Goal: Transaction & Acquisition: Purchase product/service

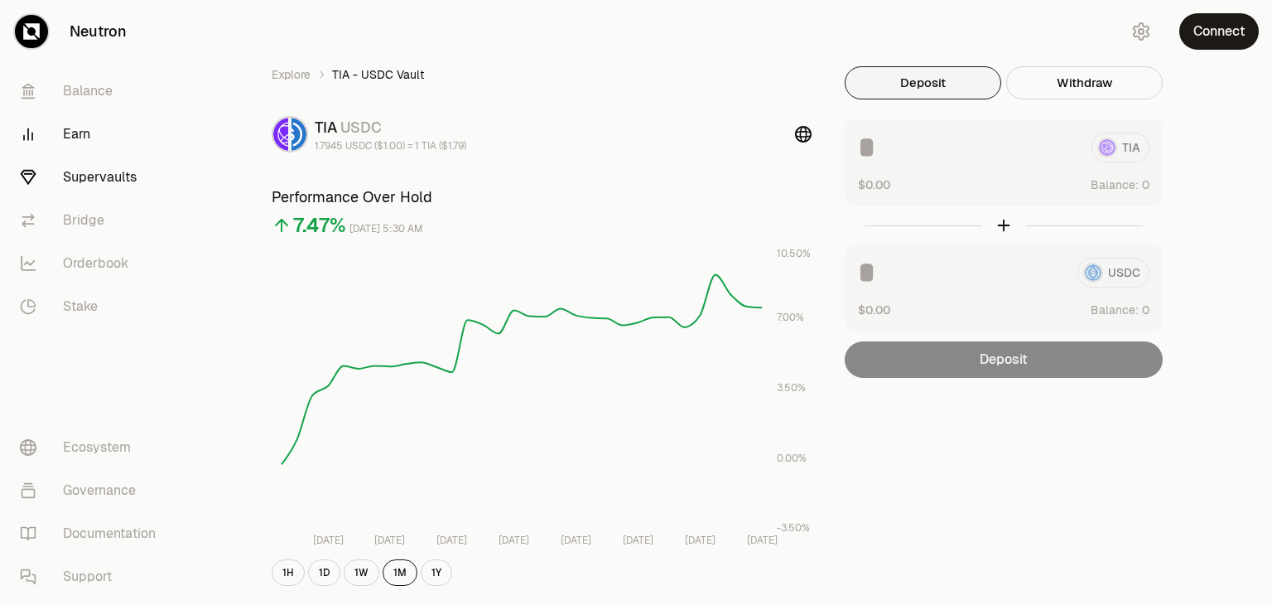
click at [98, 134] on link "Earn" at bounding box center [93, 134] width 172 height 43
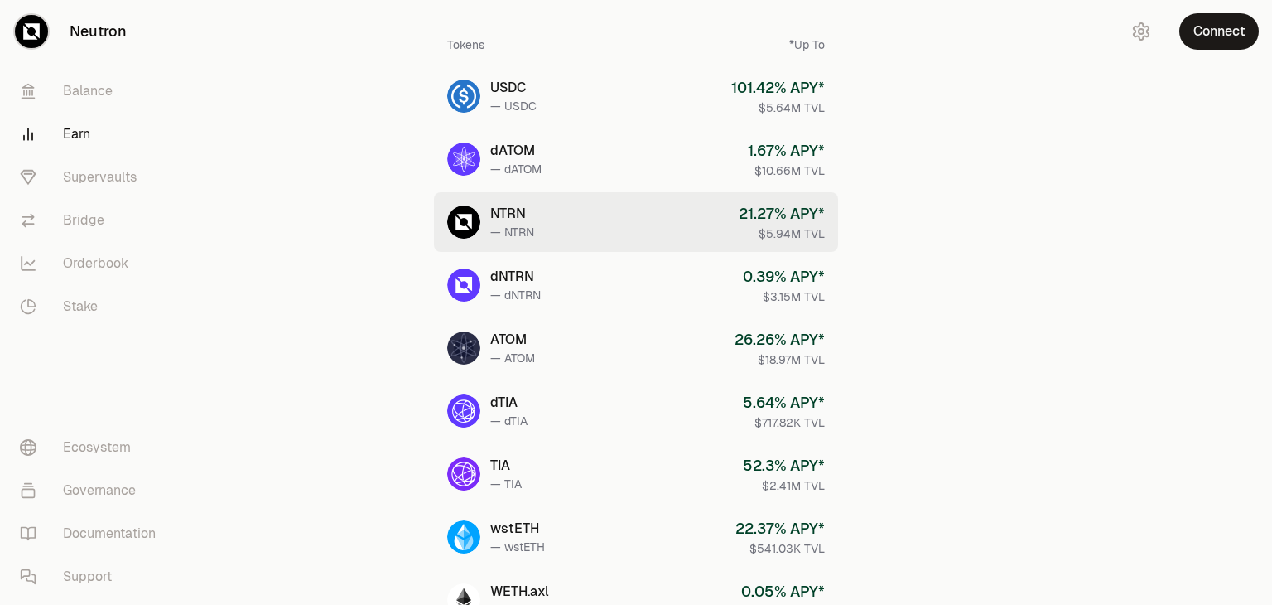
scroll to position [109, 0]
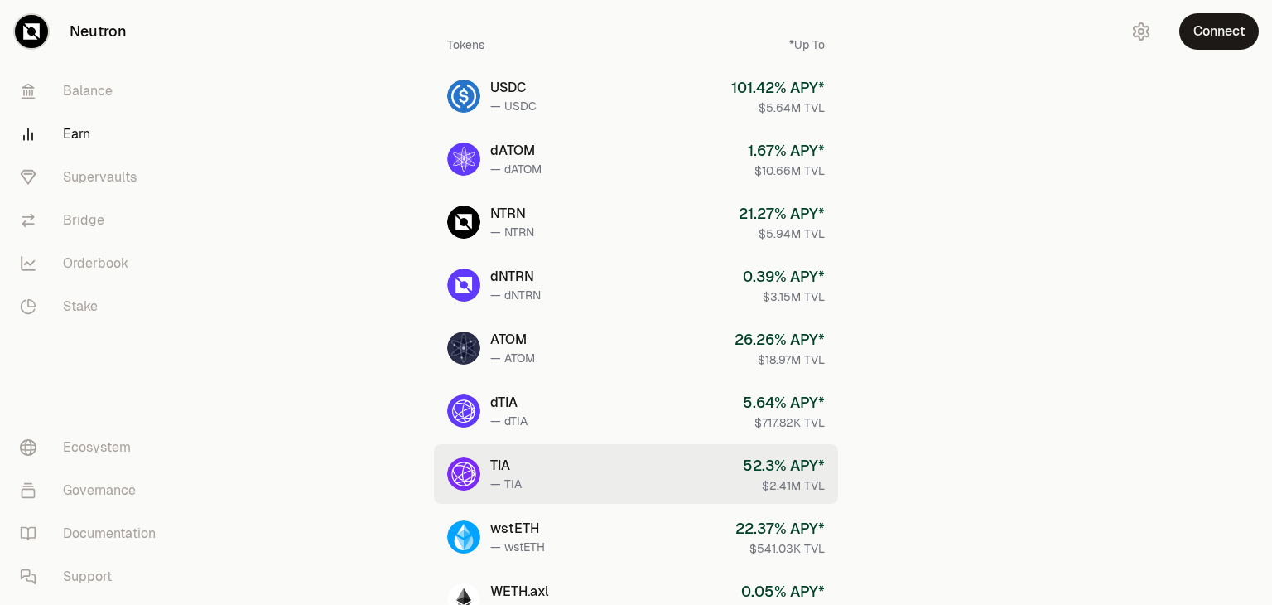
click at [774, 465] on div "52.3 % APY*" at bounding box center [784, 465] width 82 height 23
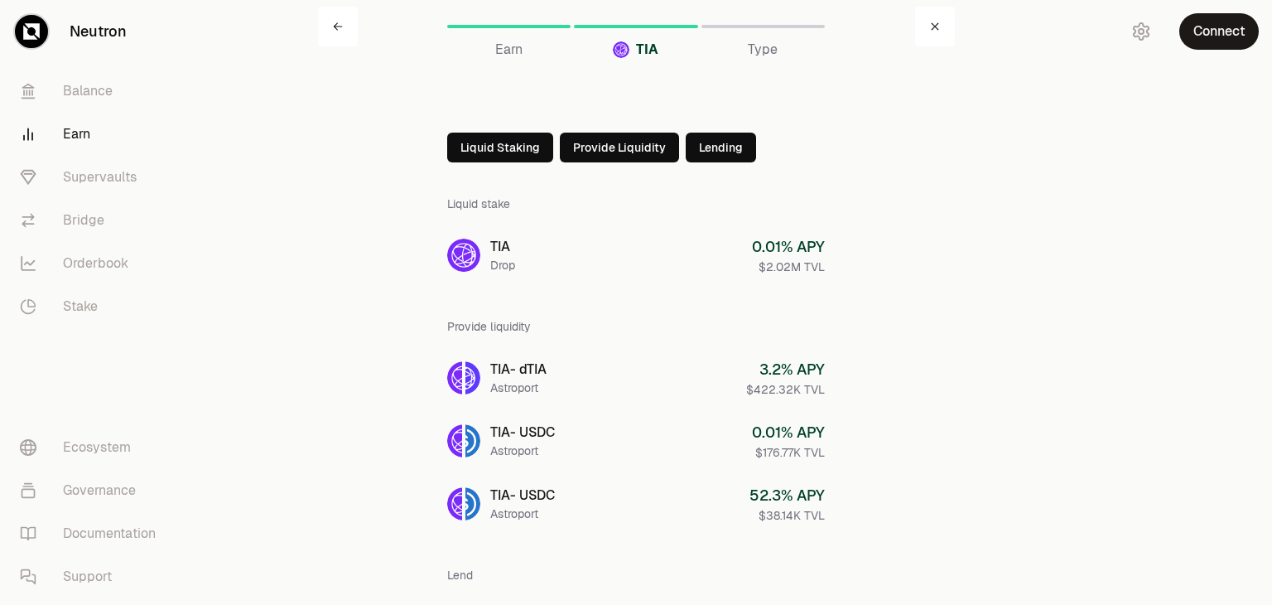
click at [522, 150] on button "Liquid Staking" at bounding box center [500, 148] width 106 height 30
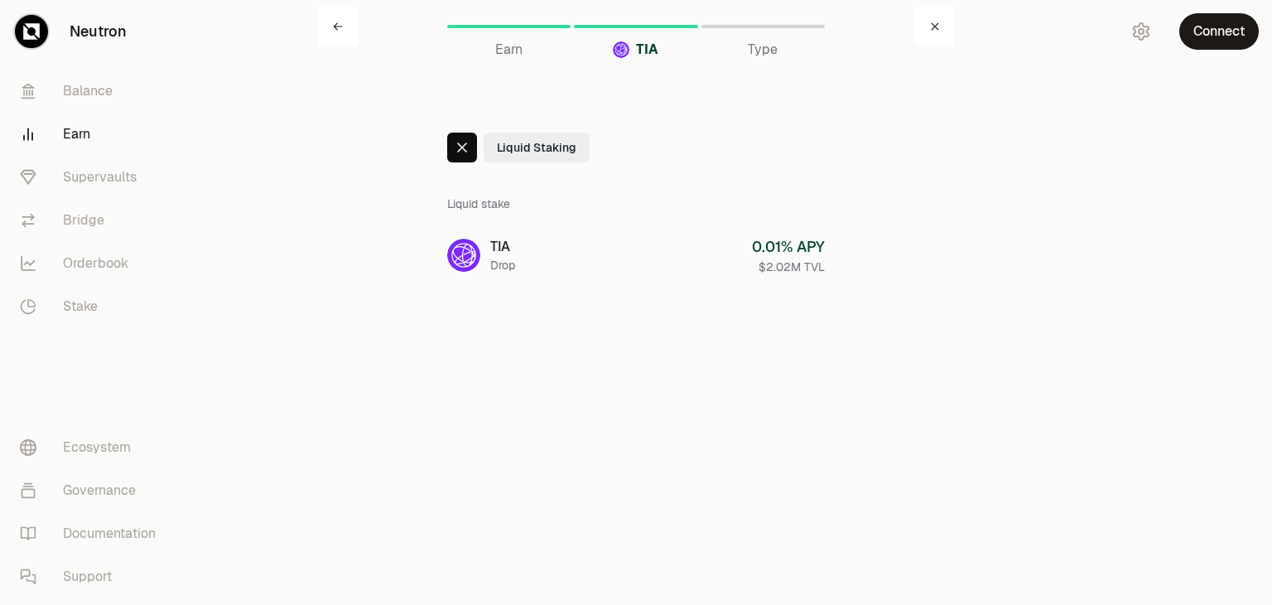
click at [461, 145] on icon at bounding box center [462, 147] width 13 height 13
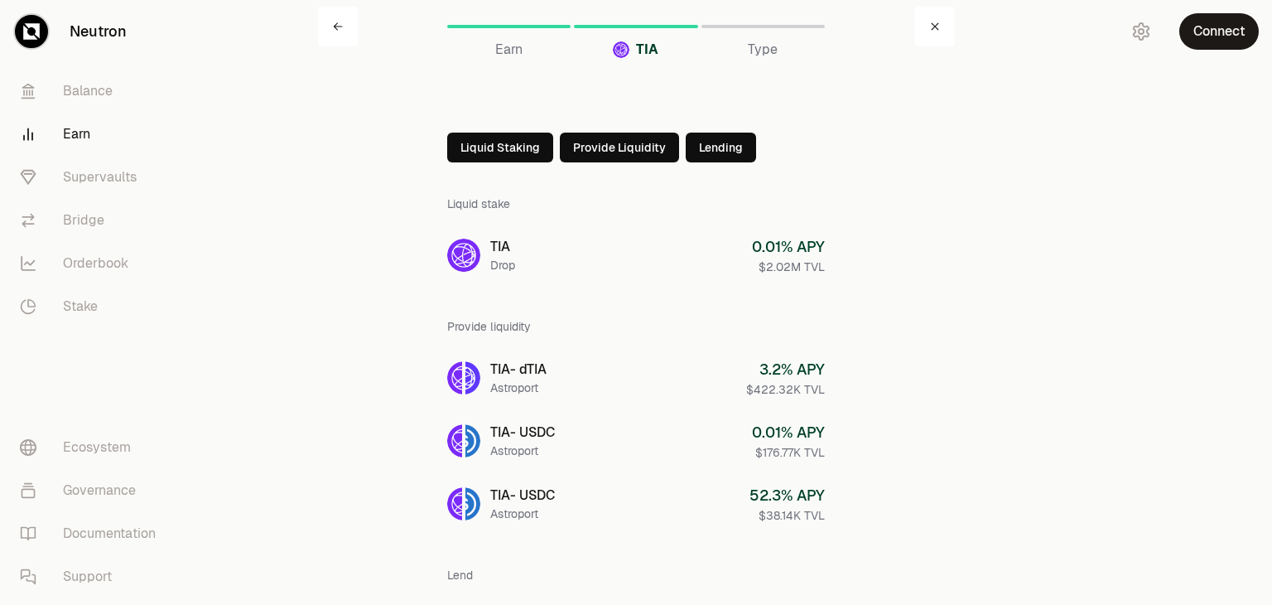
click at [642, 157] on button "Provide Liquidity" at bounding box center [619, 148] width 119 height 30
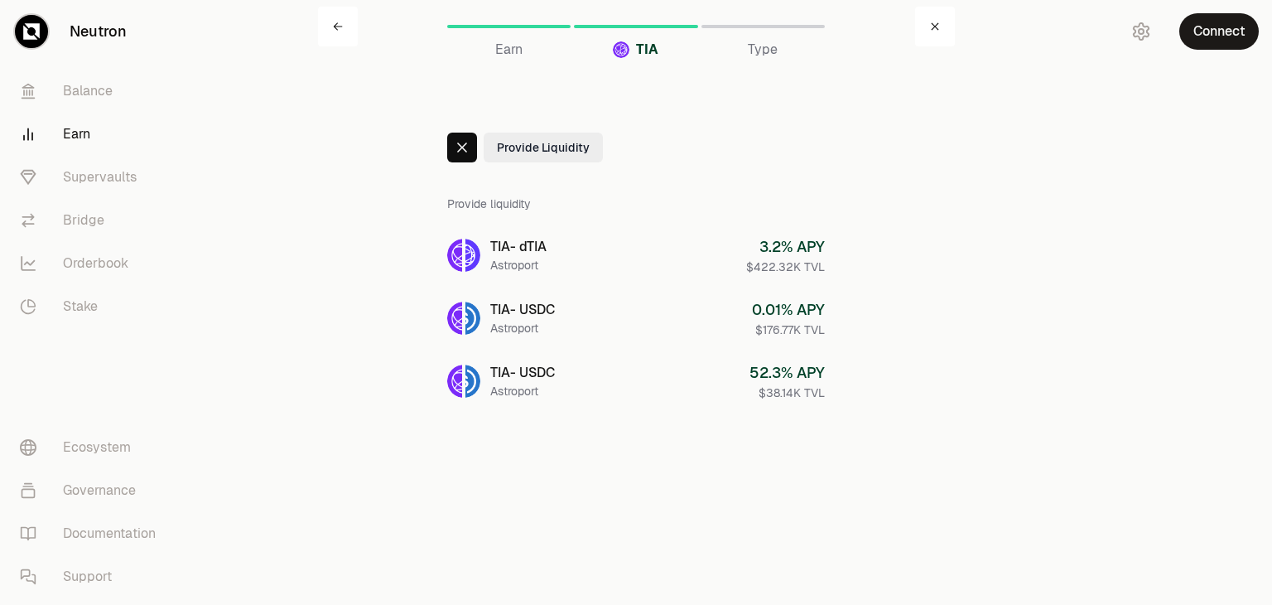
click at [467, 153] on icon at bounding box center [462, 147] width 13 height 13
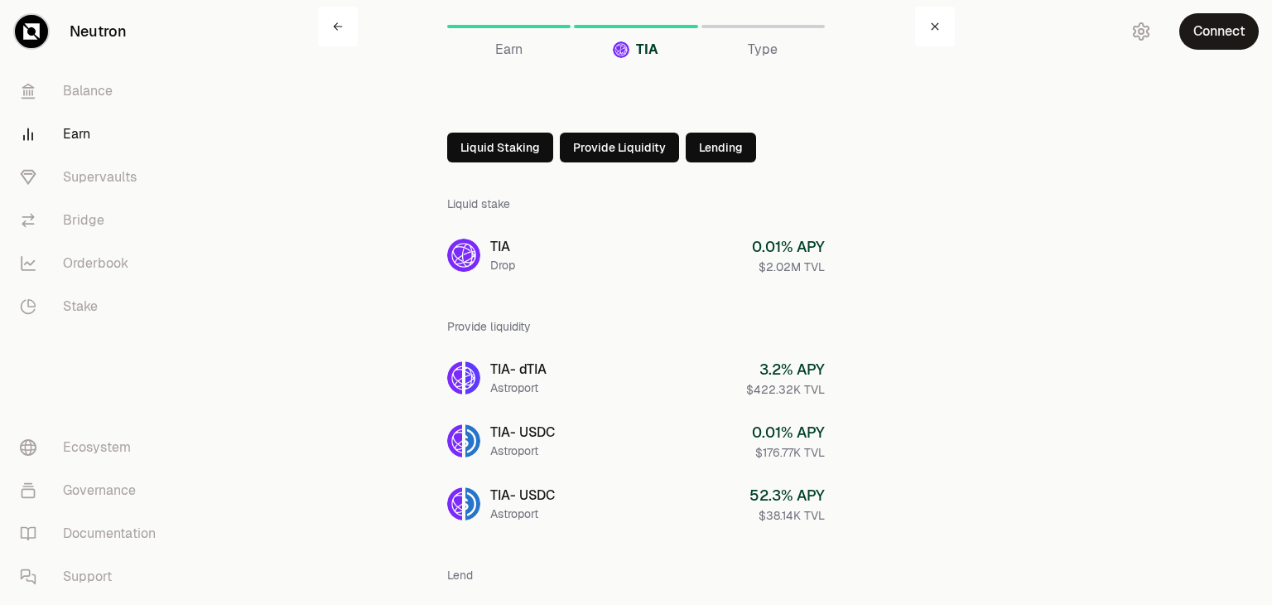
click at [721, 150] on button "Lending" at bounding box center [721, 148] width 70 height 30
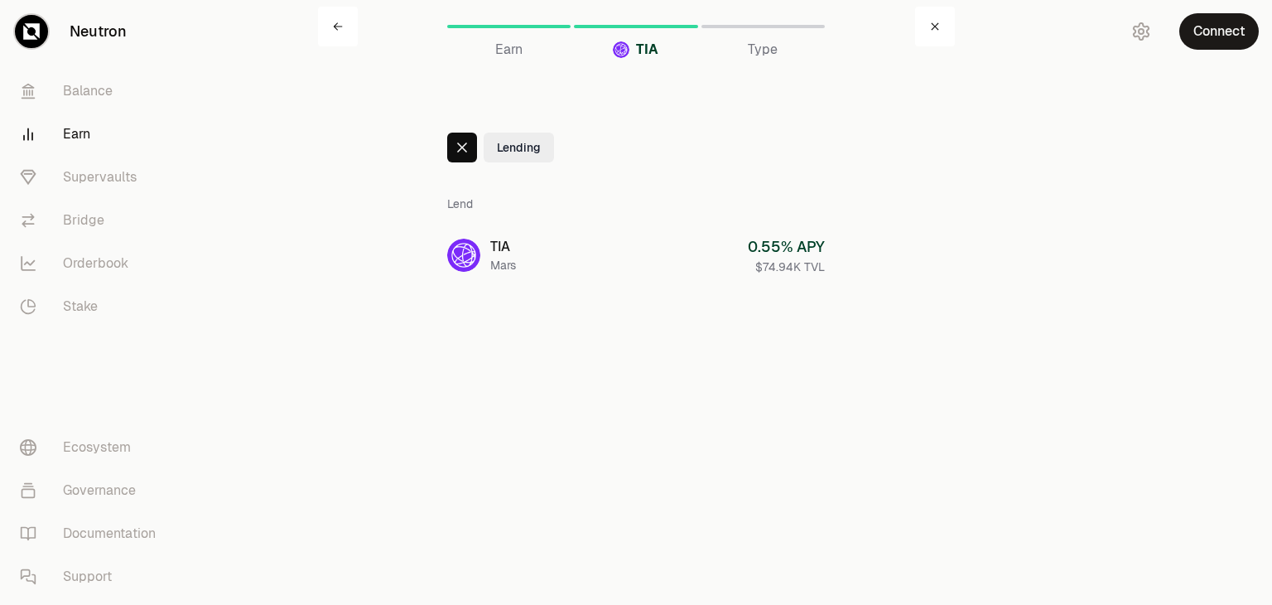
click at [457, 151] on icon at bounding box center [462, 147] width 10 height 10
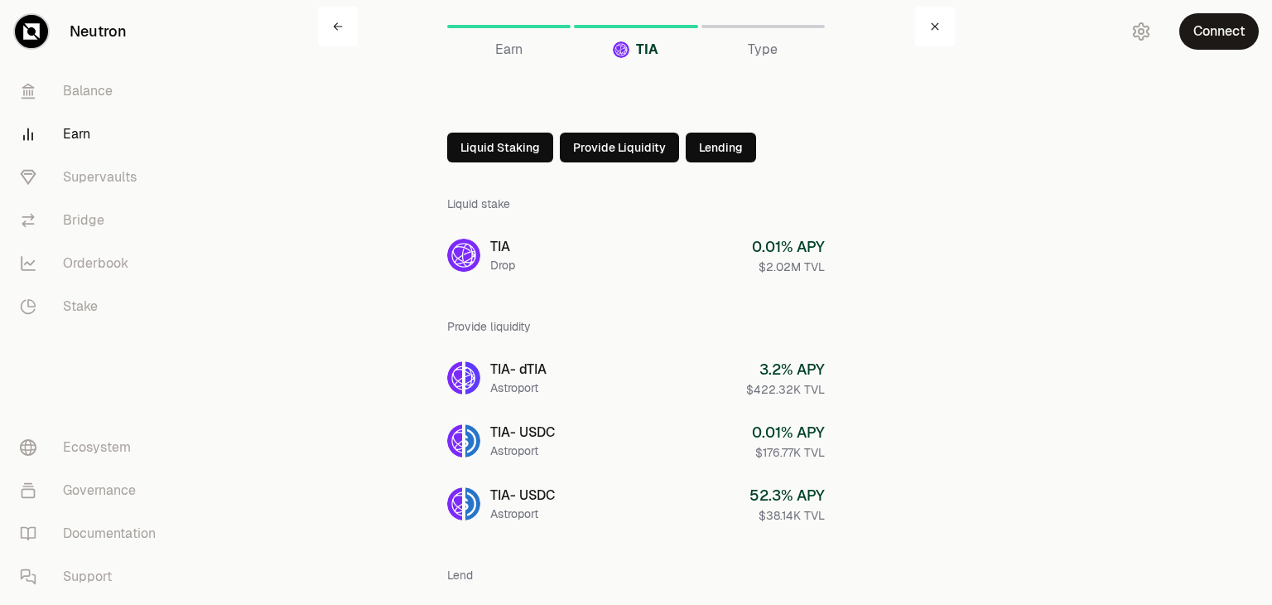
scroll to position [3, 0]
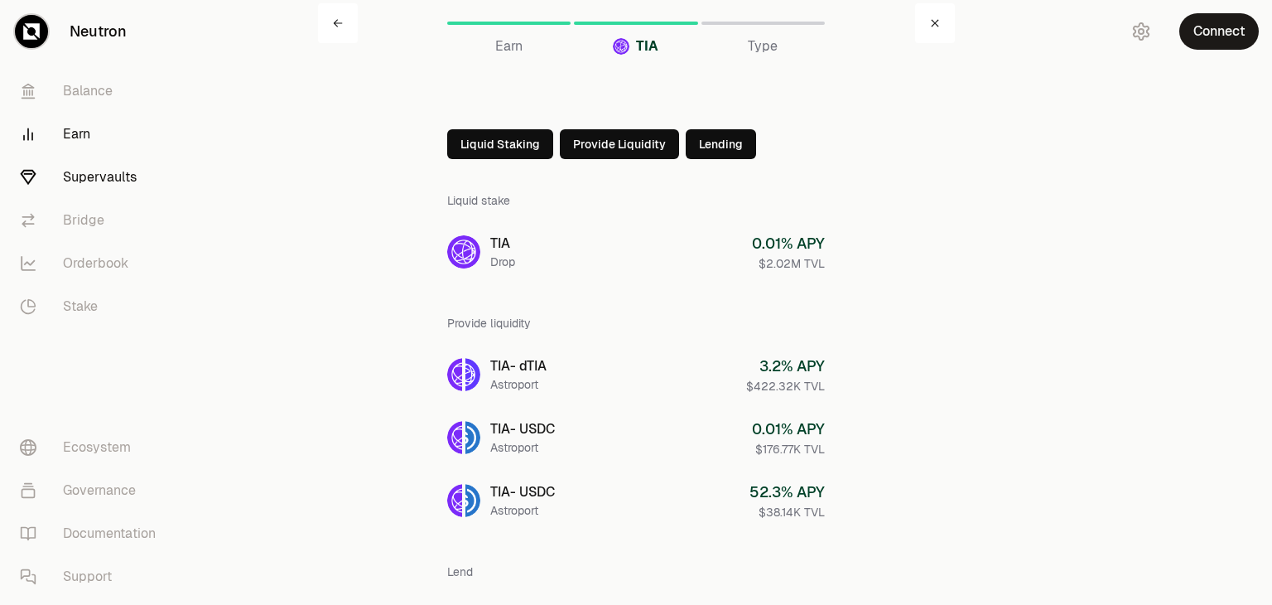
click at [99, 176] on link "Supervaults" at bounding box center [93, 177] width 172 height 43
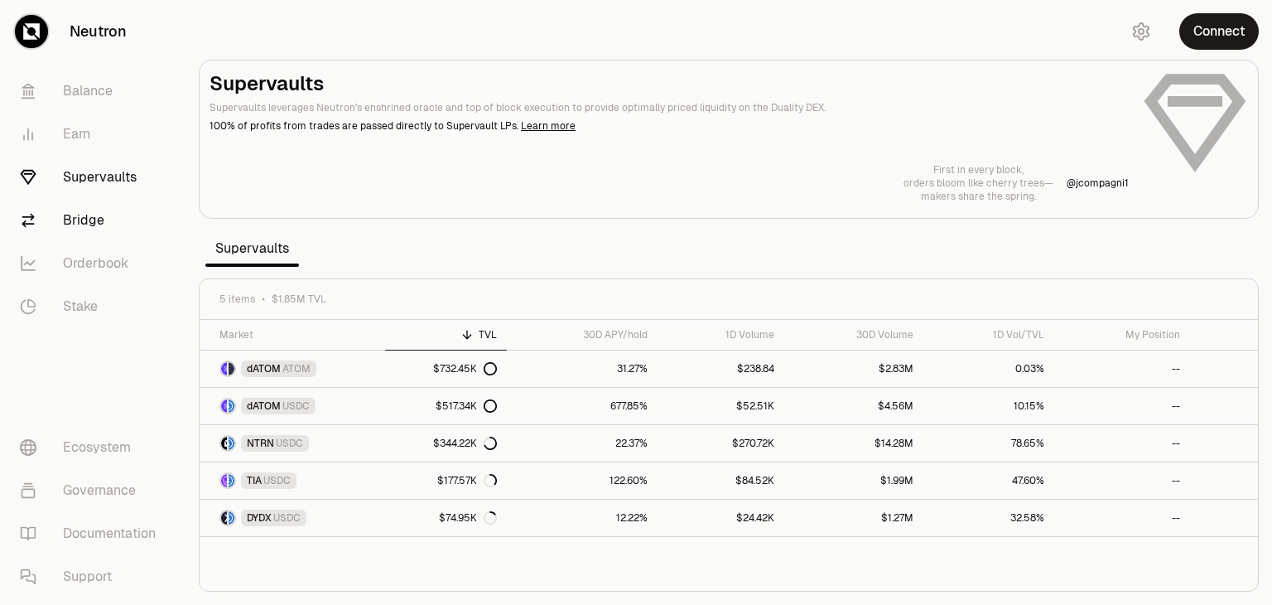
click at [110, 211] on link "Bridge" at bounding box center [93, 220] width 172 height 43
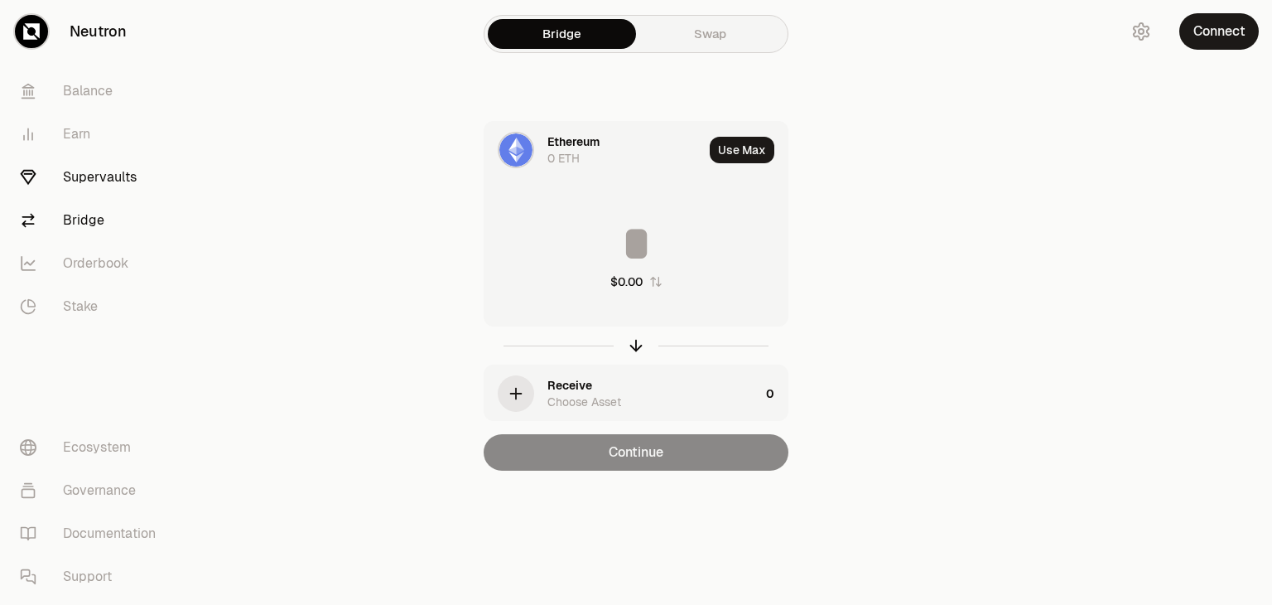
click at [115, 177] on link "Supervaults" at bounding box center [93, 177] width 172 height 43
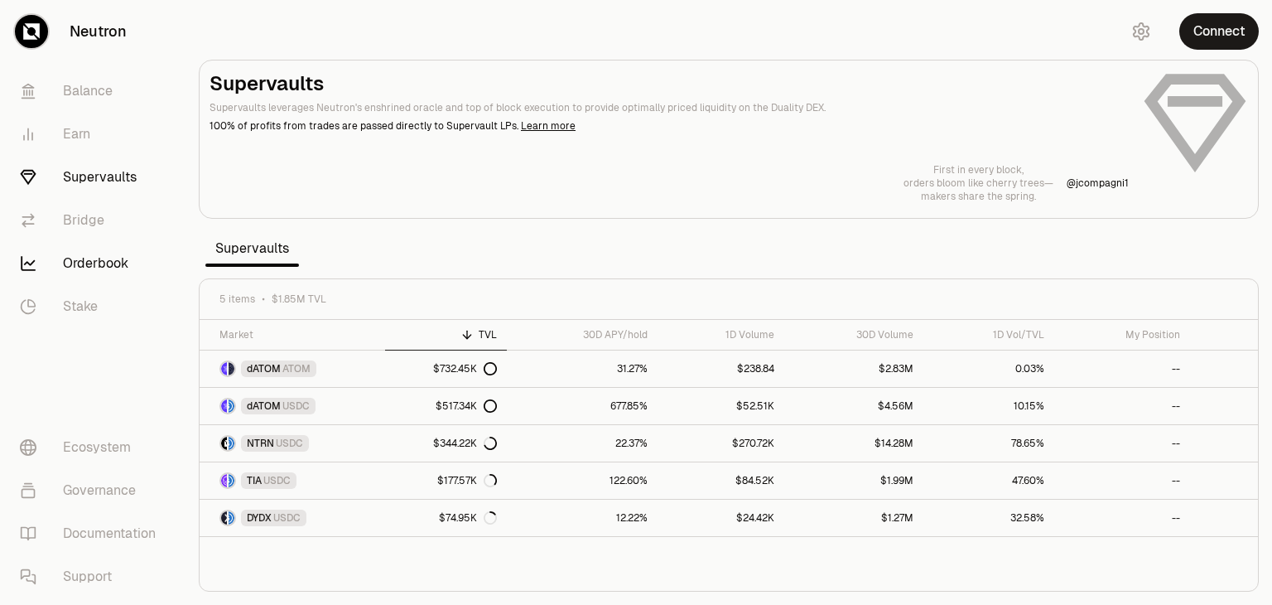
click at [103, 246] on link "Orderbook" at bounding box center [93, 263] width 172 height 43
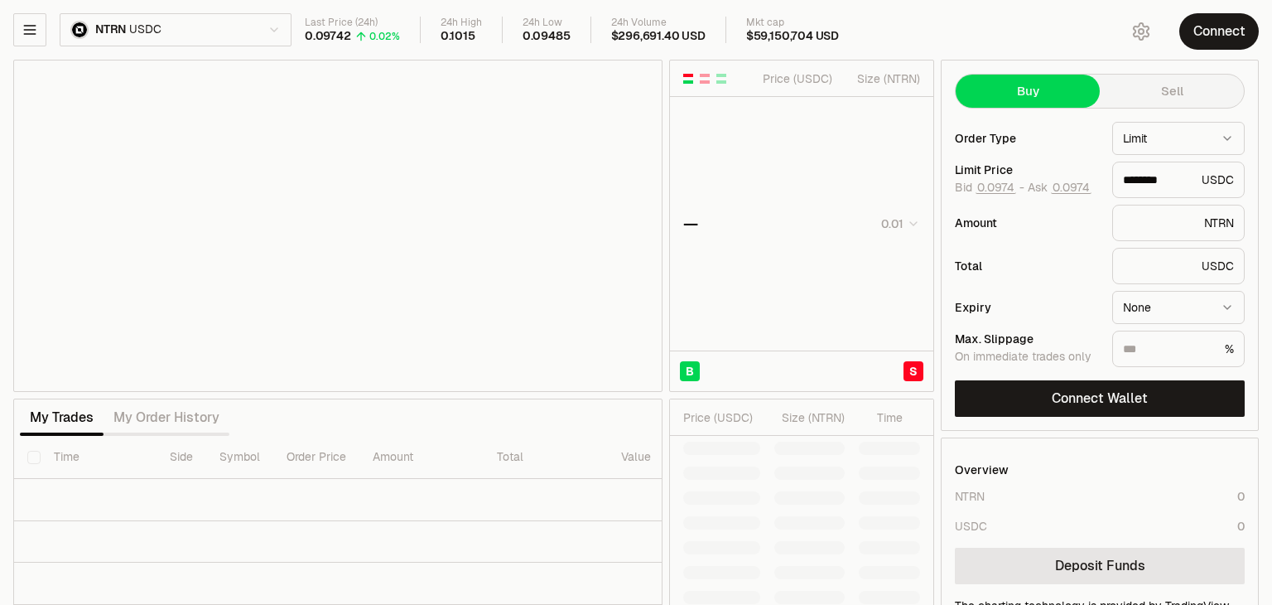
click at [48, 32] on div "NTRN USDC" at bounding box center [152, 29] width 278 height 33
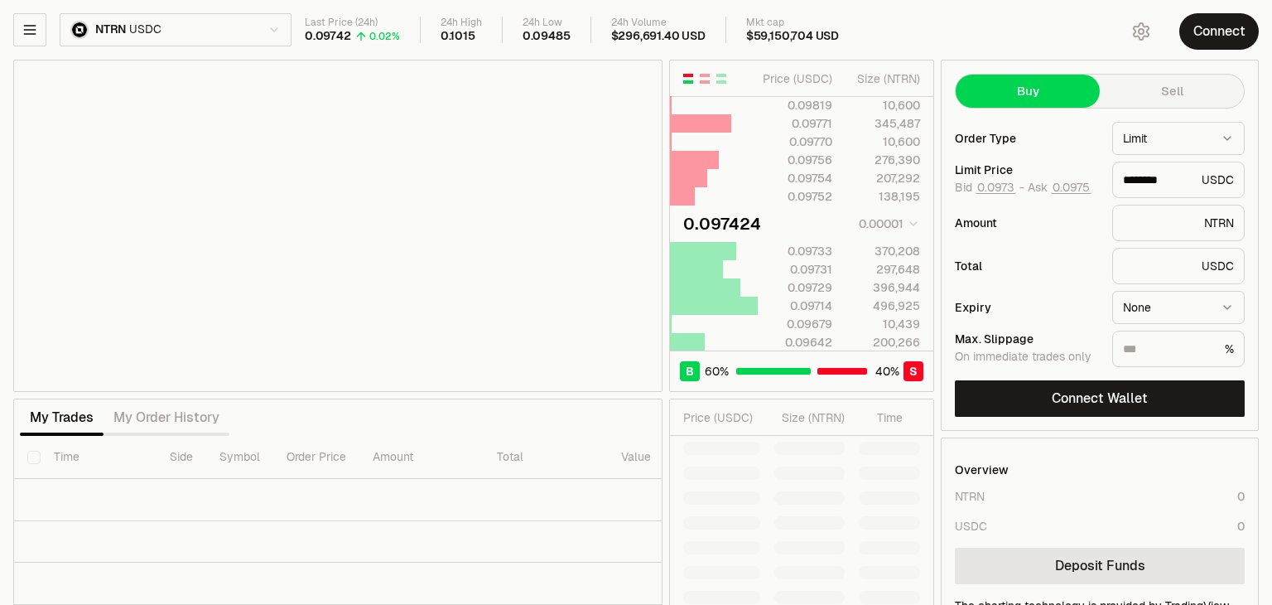
type input "********"
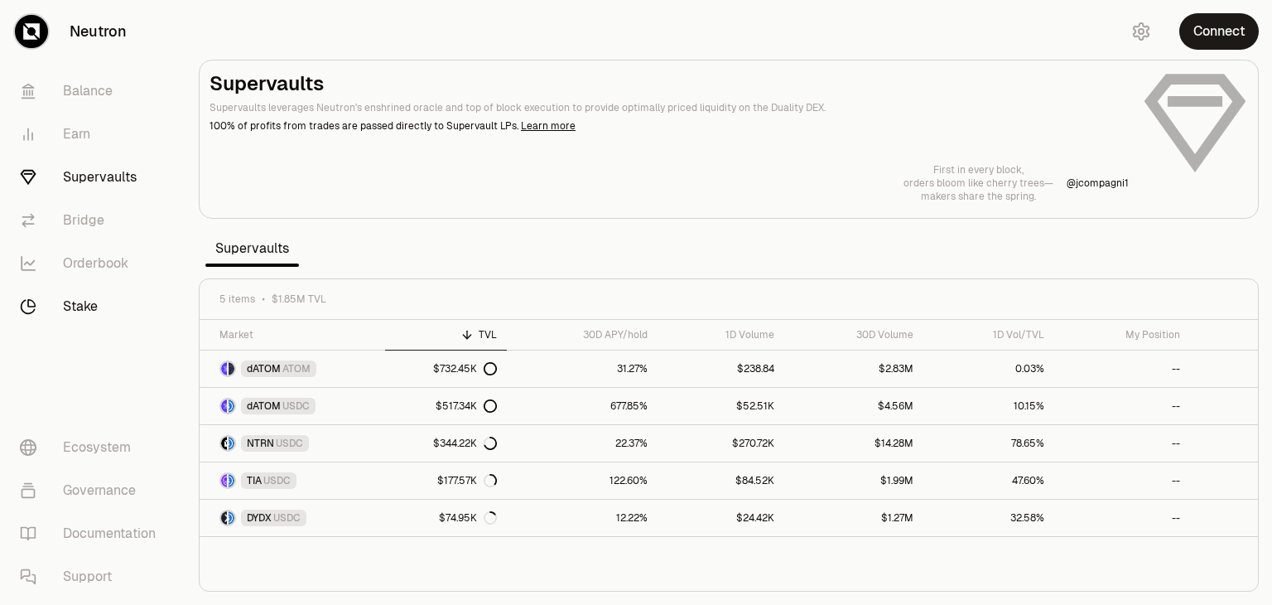
click at [79, 314] on link "Stake" at bounding box center [93, 306] width 172 height 43
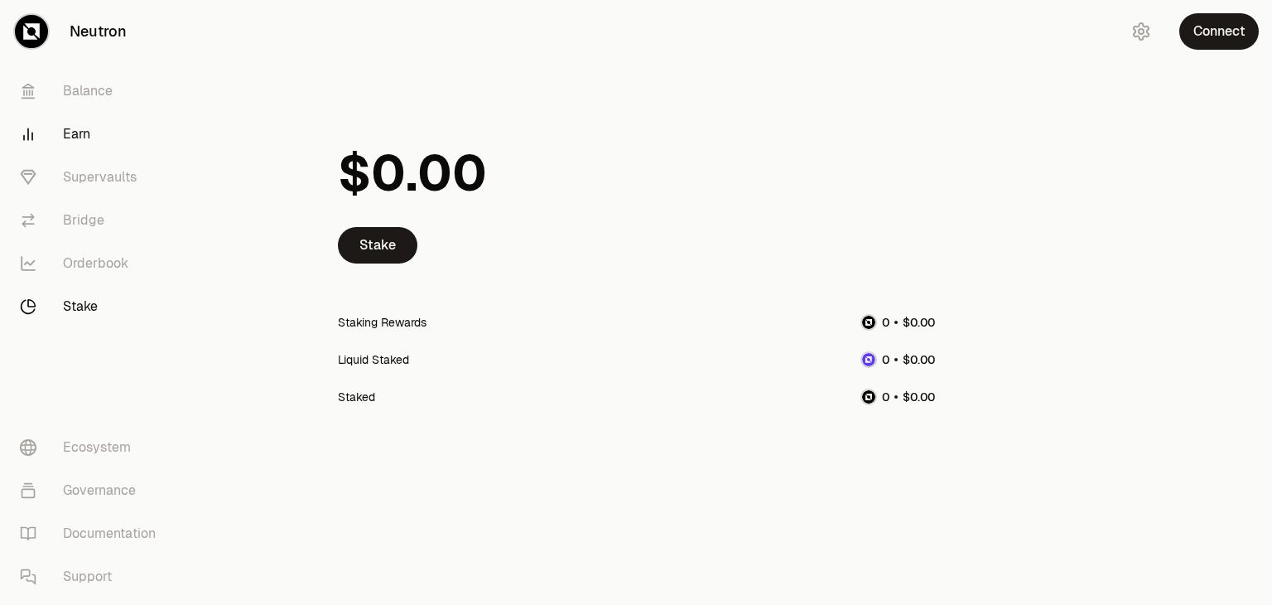
click at [99, 147] on link "Earn" at bounding box center [93, 134] width 172 height 43
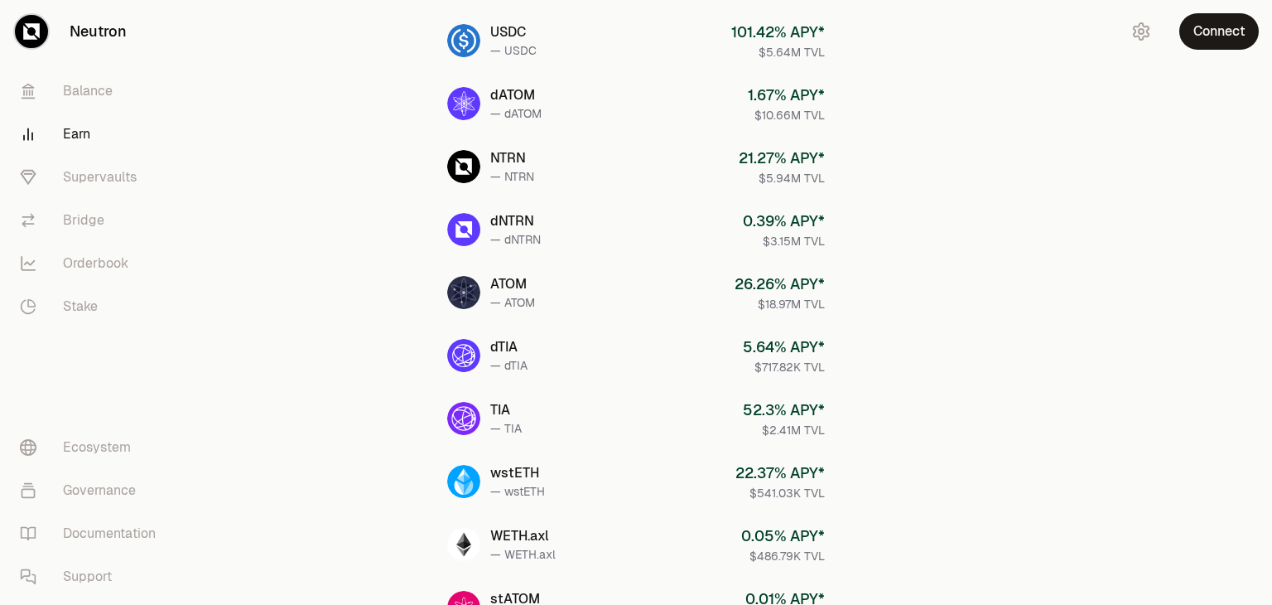
scroll to position [171, 0]
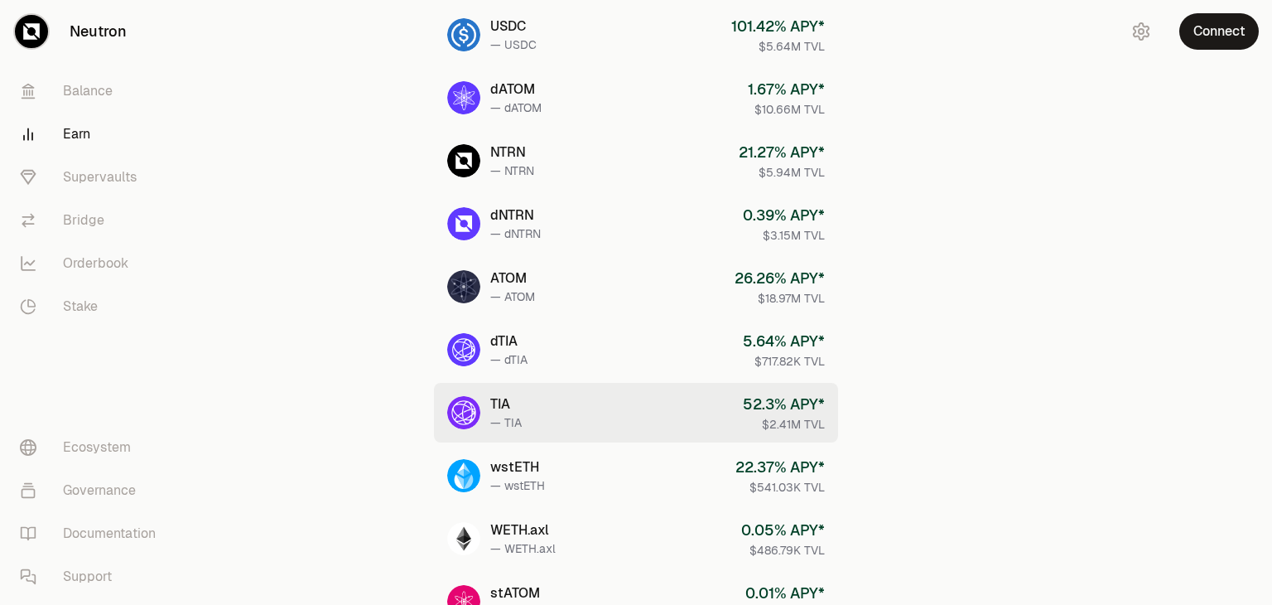
click at [746, 417] on div "$2.41M TVL" at bounding box center [784, 424] width 82 height 17
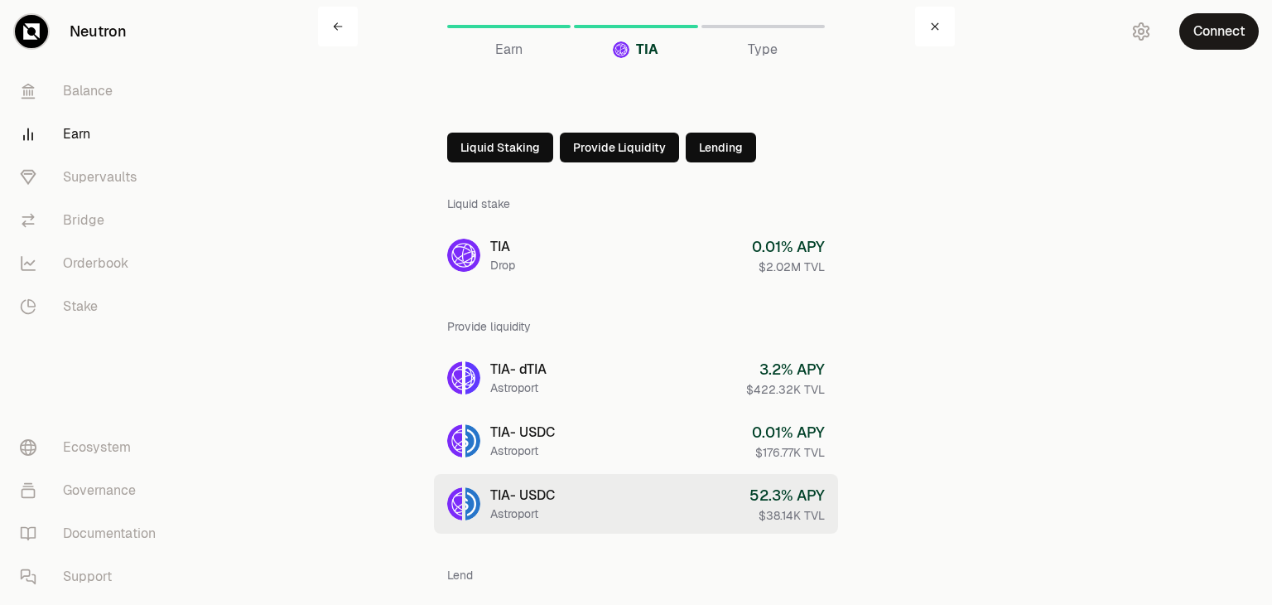
click at [754, 501] on div "52.3 % APY" at bounding box center [787, 495] width 75 height 23
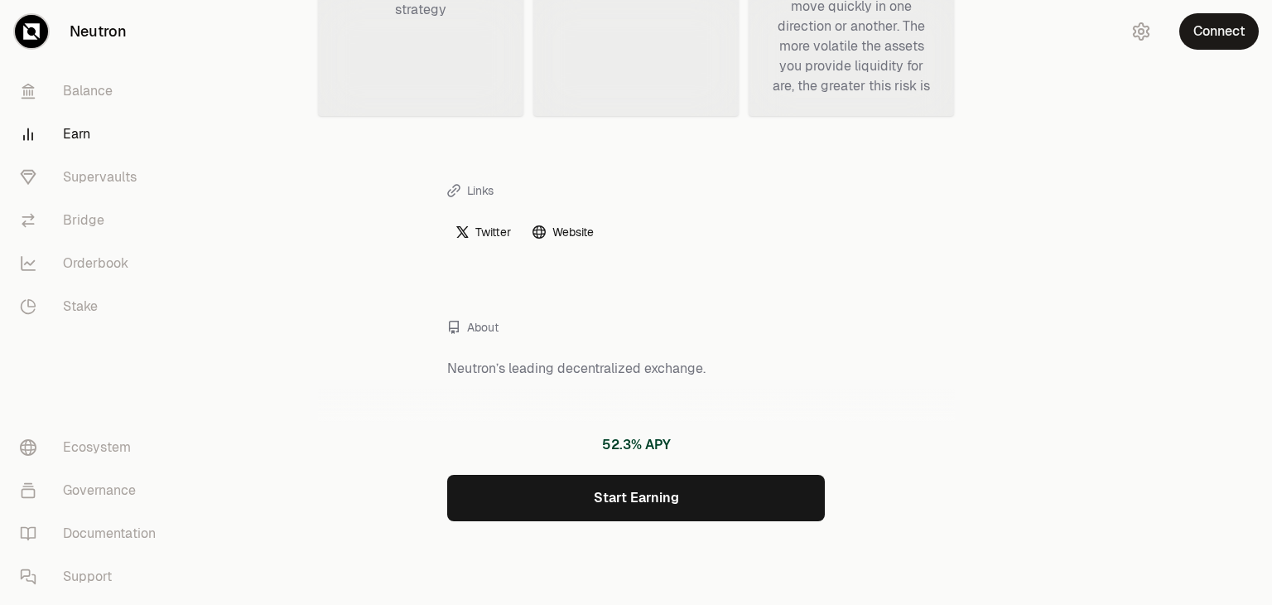
scroll to position [655, 0]
click at [673, 494] on link "Start Earning" at bounding box center [636, 498] width 378 height 46
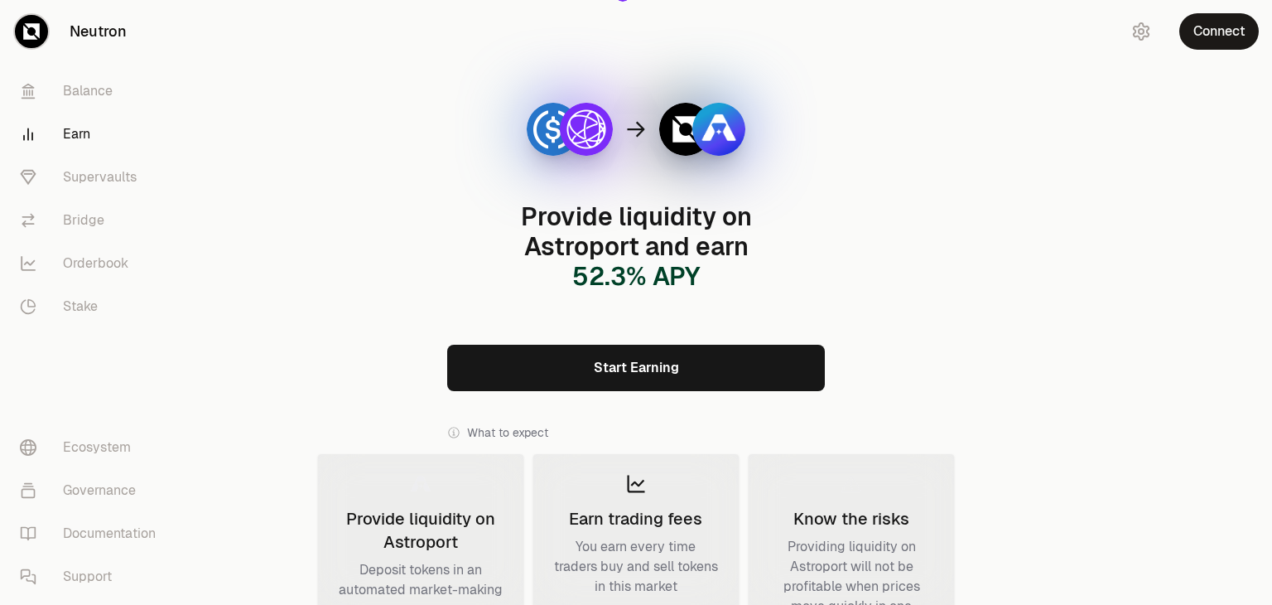
scroll to position [47, 0]
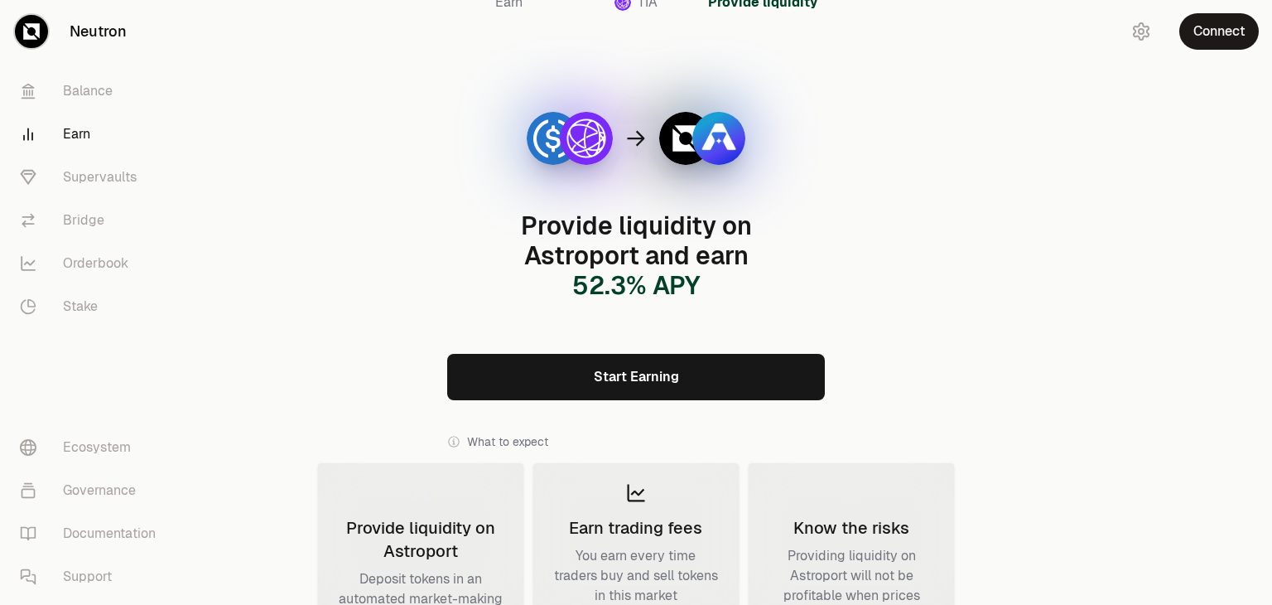
click at [616, 388] on link "Start Earning" at bounding box center [636, 377] width 378 height 46
